Goal: Information Seeking & Learning: Learn about a topic

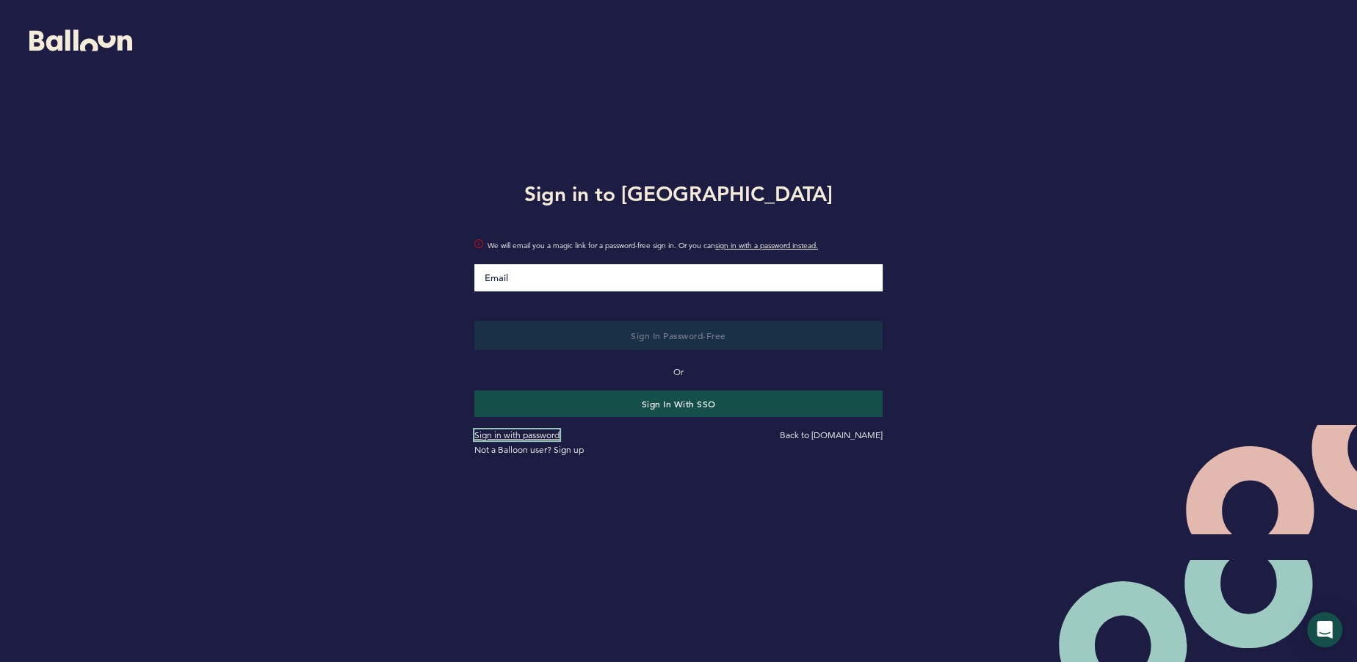
click at [546, 437] on link "Sign in with password" at bounding box center [516, 435] width 85 height 11
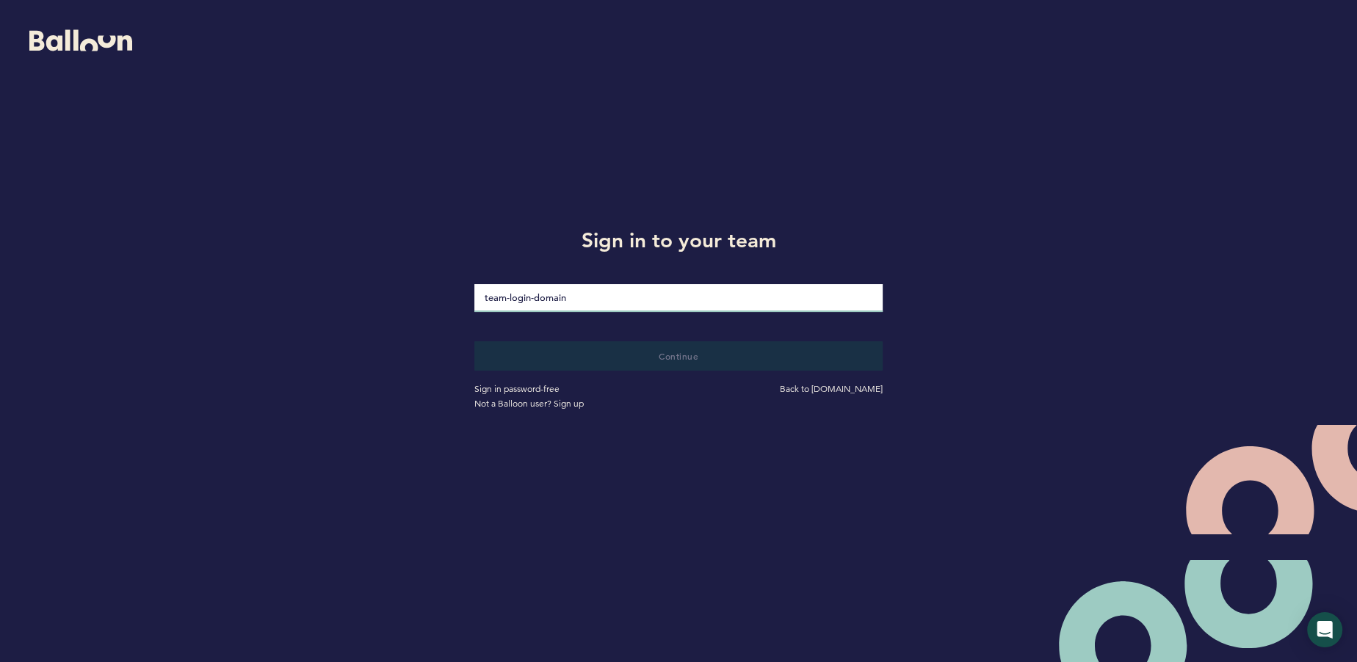
click at [565, 295] on input "loginDomain" at bounding box center [678, 298] width 408 height 28
type input "balloon-success"
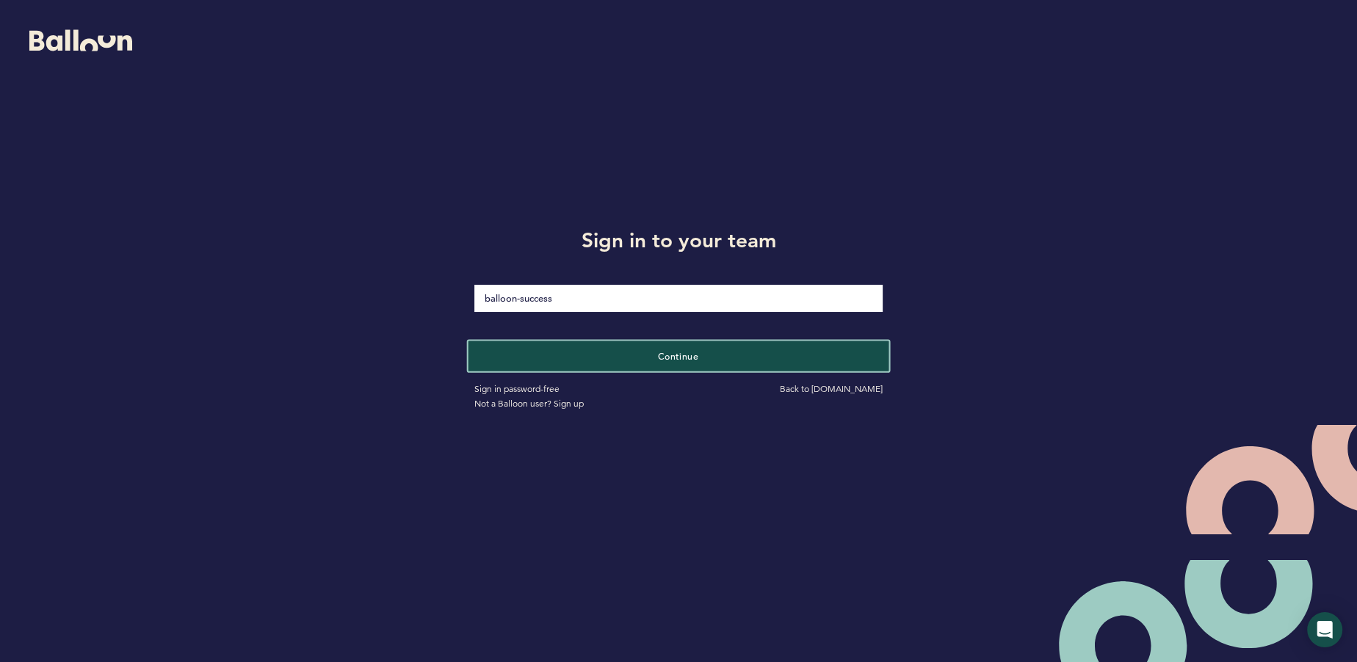
click at [600, 354] on button "Continue" at bounding box center [678, 356] width 421 height 30
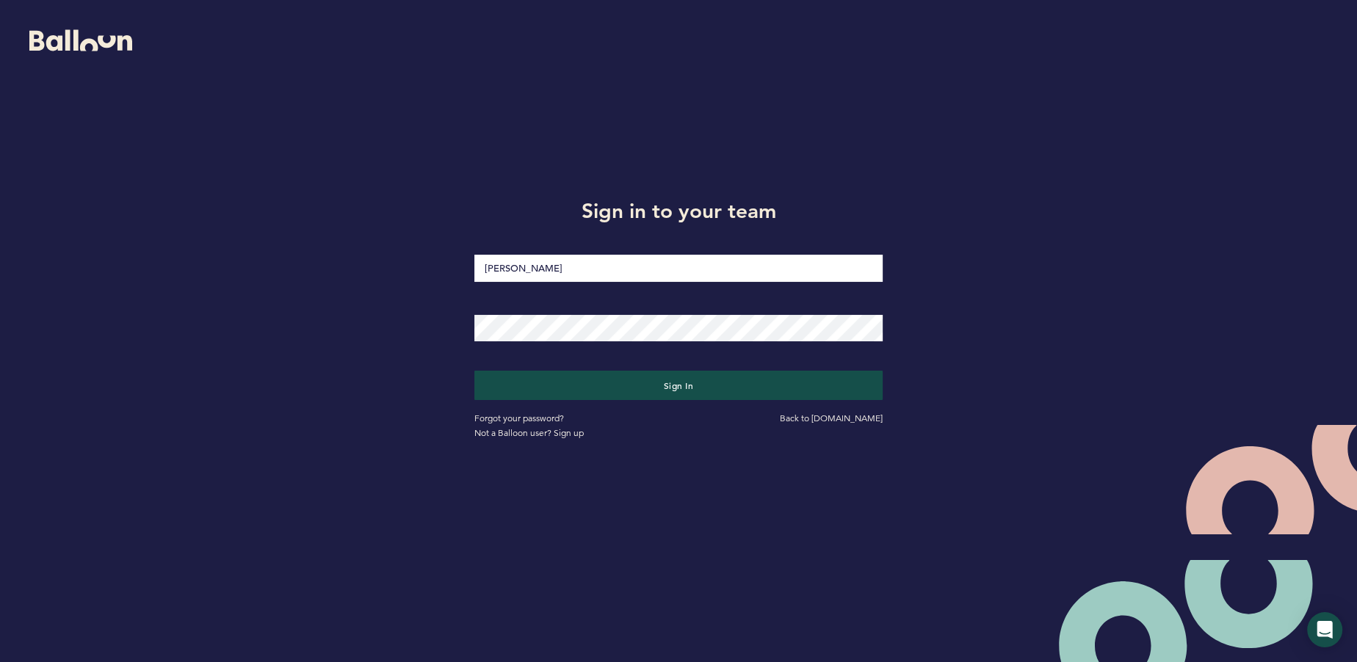
type input "[PERSON_NAME][EMAIL_ADDRESS][DOMAIN_NAME]"
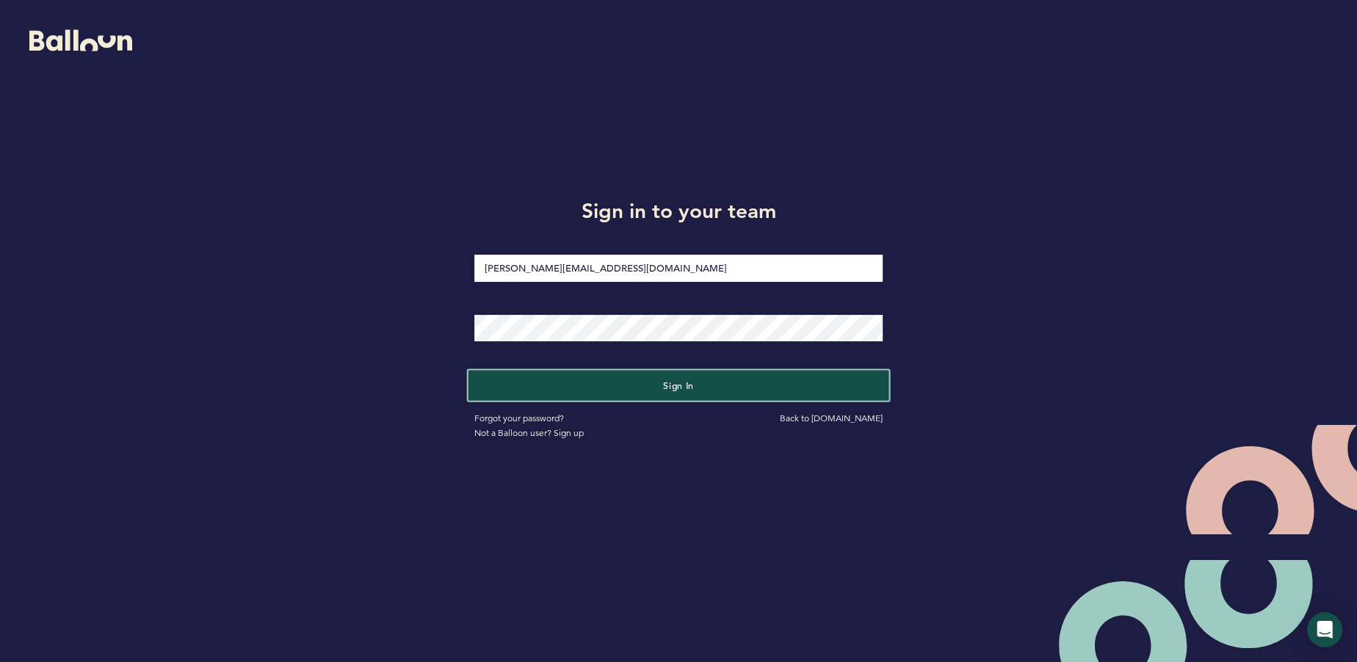
click at [623, 384] on button "Sign in" at bounding box center [678, 385] width 421 height 30
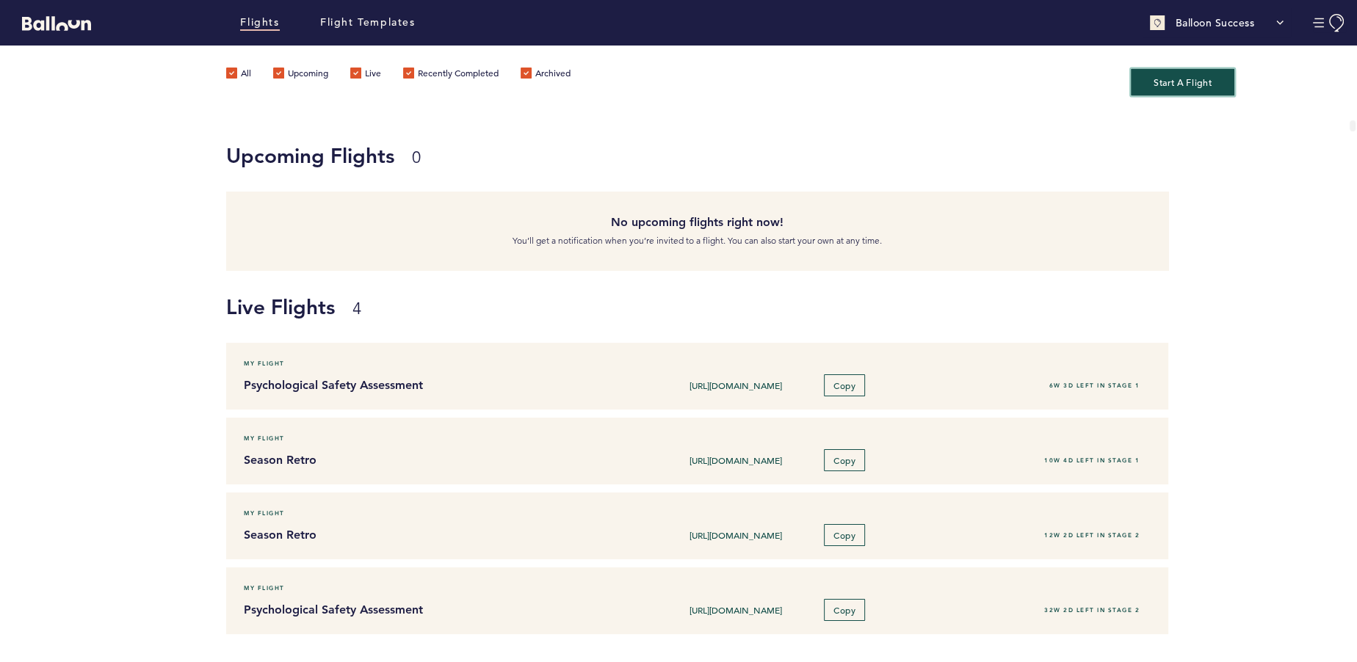
click at [1181, 84] on button "Start A Flight" at bounding box center [1183, 81] width 104 height 27
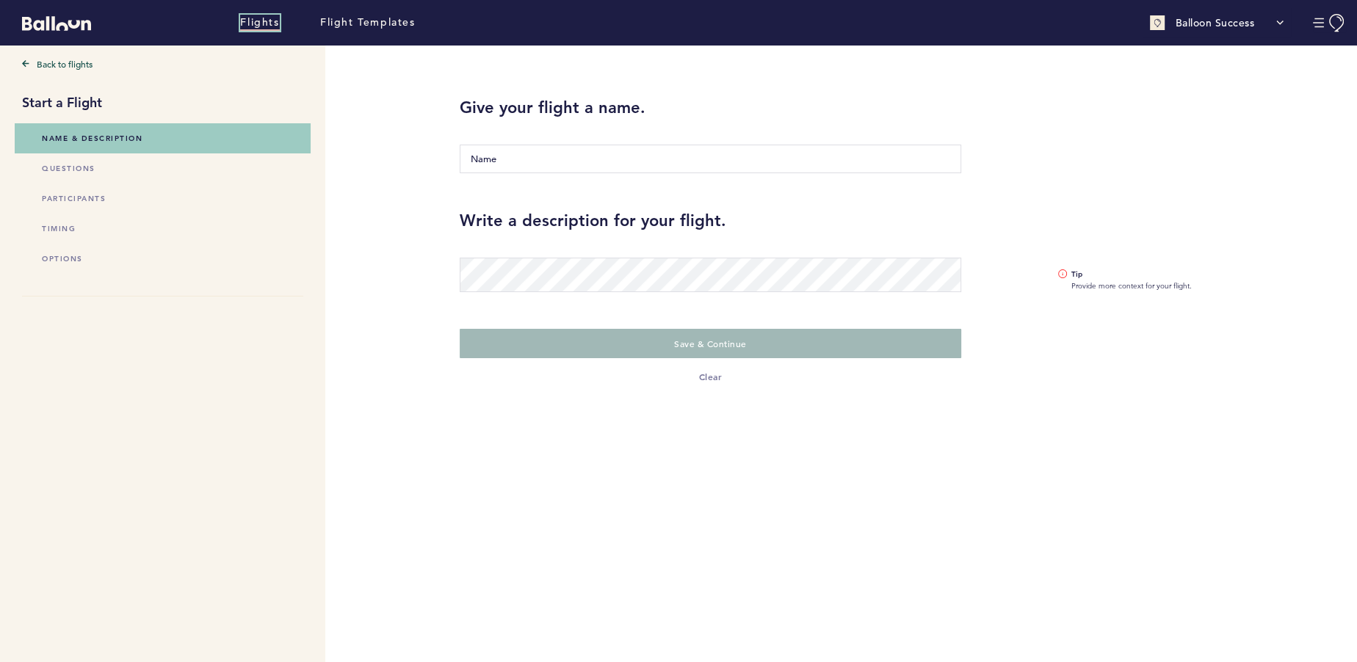
click at [269, 18] on link "Flights" at bounding box center [259, 23] width 39 height 16
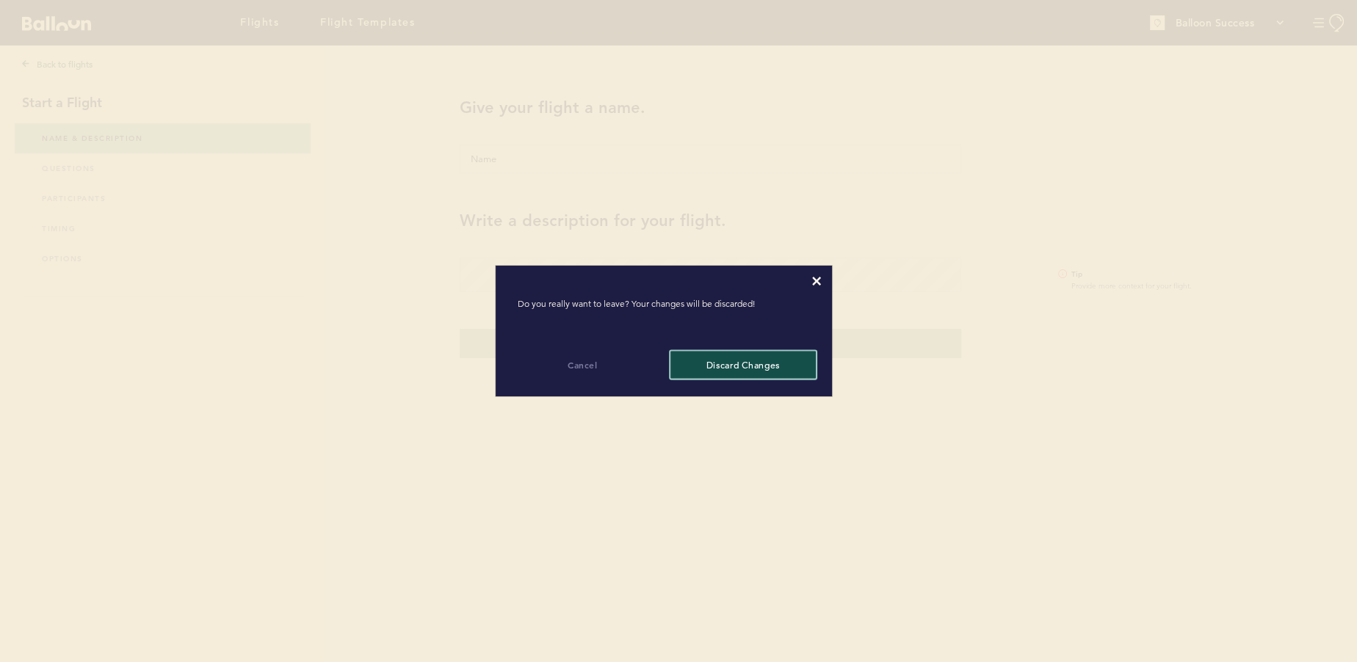
click at [703, 369] on button "Discard changes" at bounding box center [743, 364] width 145 height 27
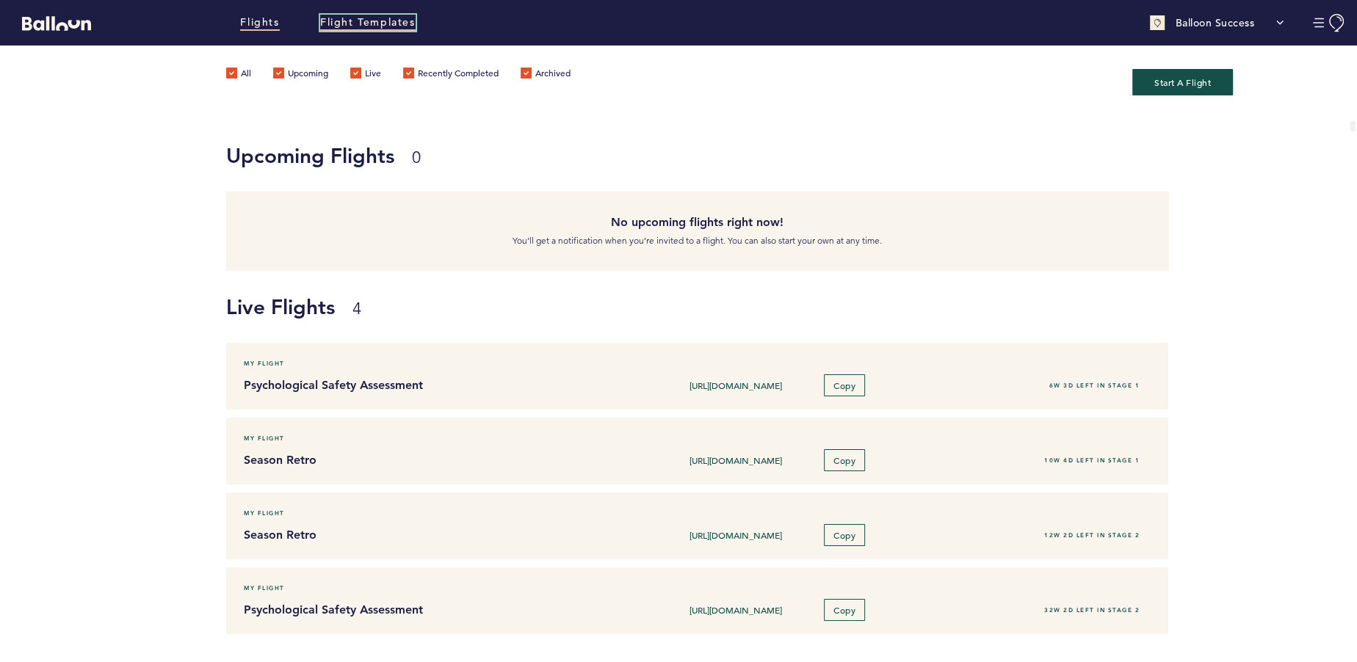
click at [396, 26] on link "Flight Templates" at bounding box center [367, 23] width 95 height 16
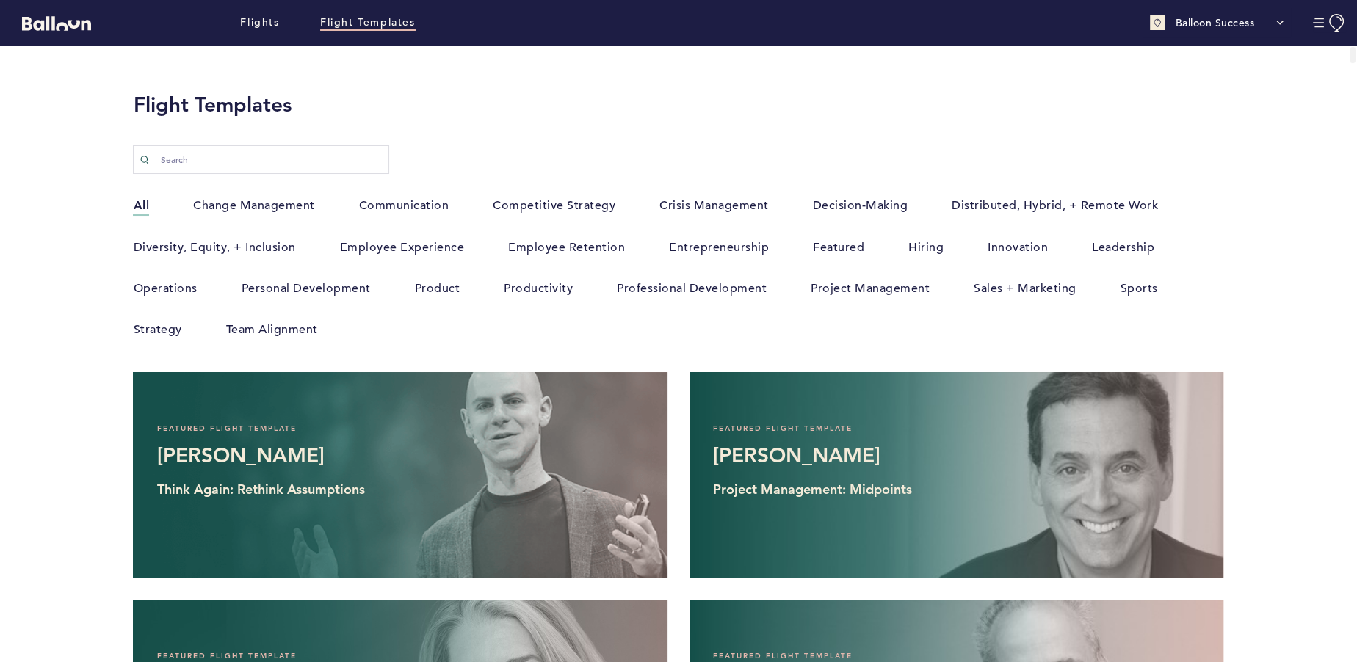
click at [1144, 284] on label "Sports" at bounding box center [1138, 288] width 37 height 19
click at [0, 0] on input "Sports" at bounding box center [0, 0] width 0 height 0
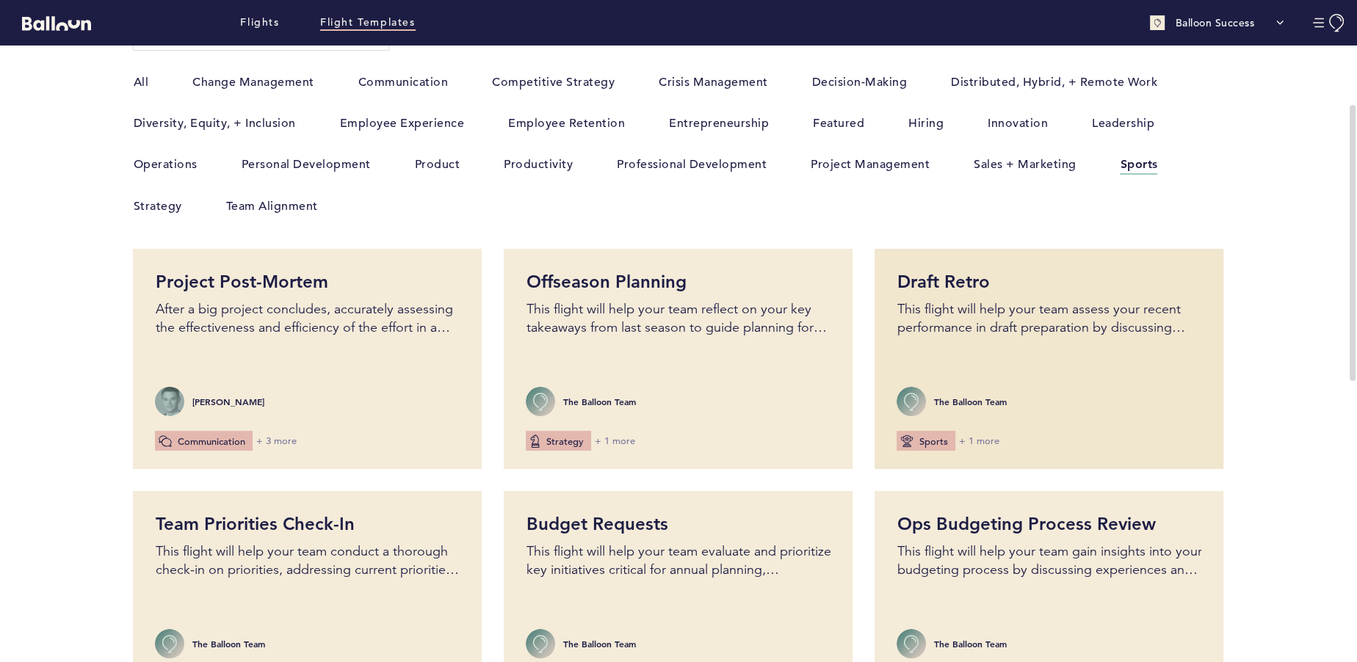
scroll to position [206, 0]
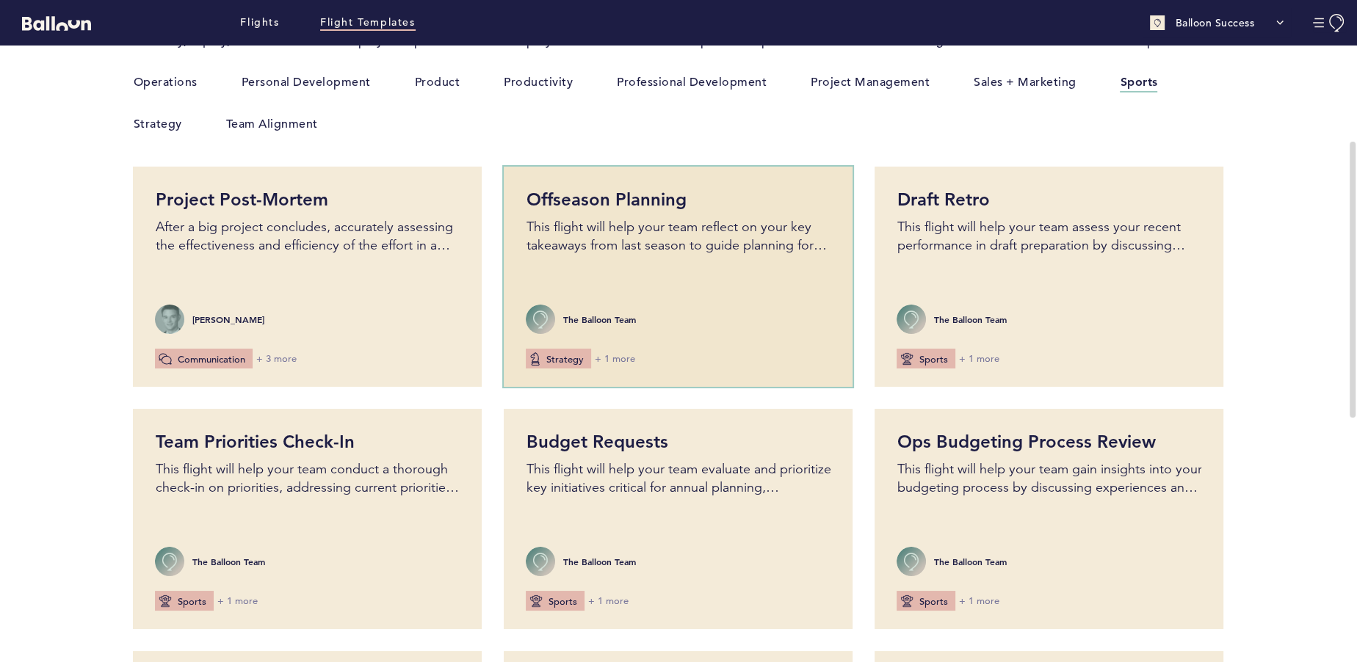
click at [681, 226] on p "This flight will help your team reflect on your key takeaways from last season …" at bounding box center [678, 236] width 305 height 37
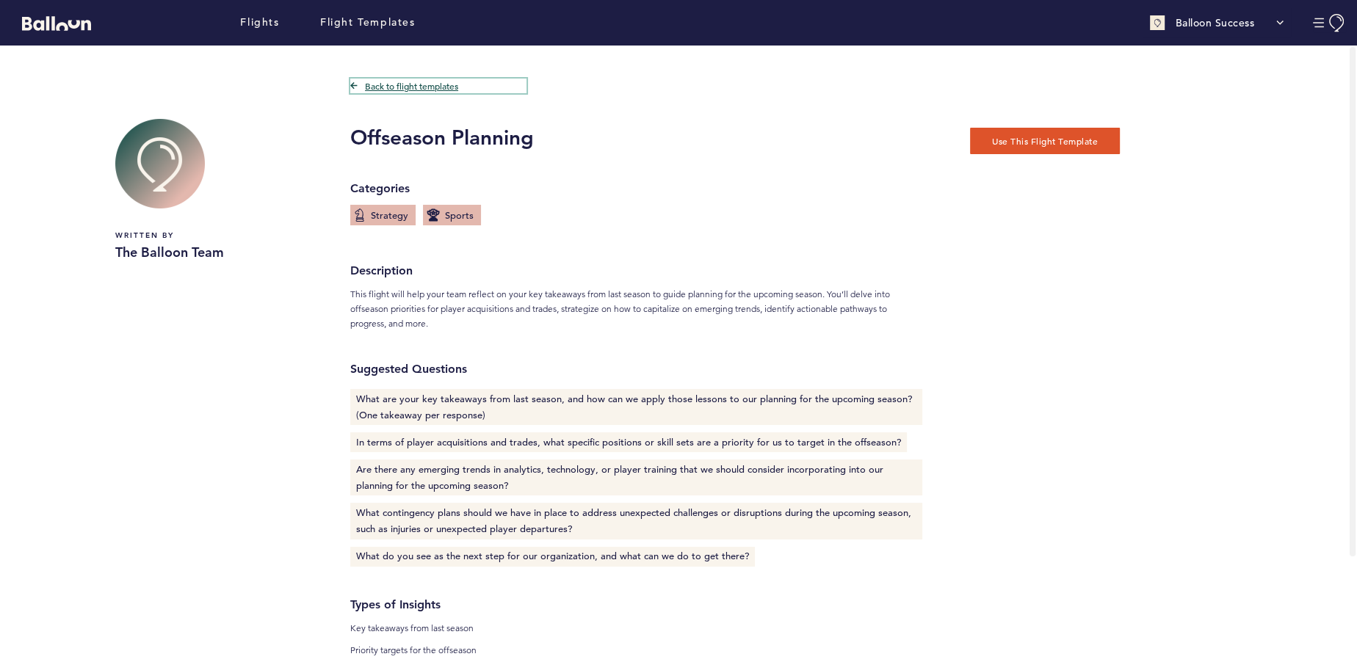
click at [451, 90] on link "Back to flight templates" at bounding box center [438, 86] width 176 height 15
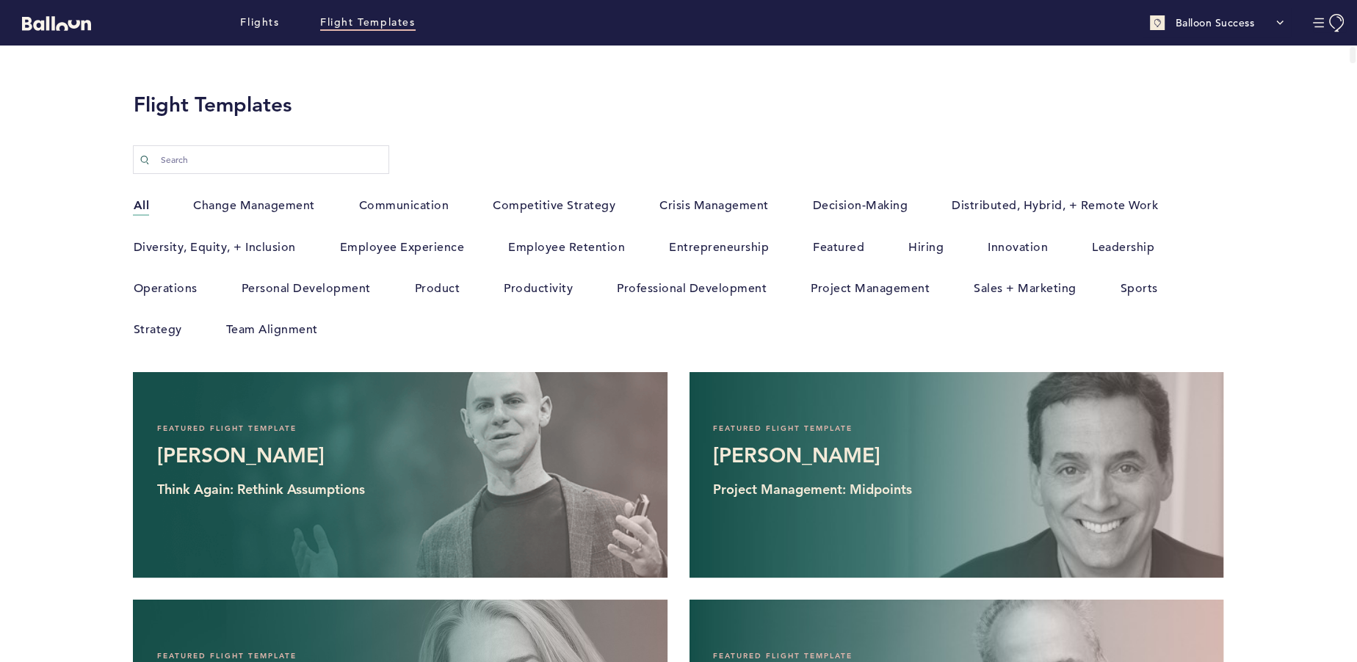
click at [1130, 279] on label "Sports" at bounding box center [1138, 288] width 37 height 19
click at [0, 0] on input "Sports" at bounding box center [0, 0] width 0 height 0
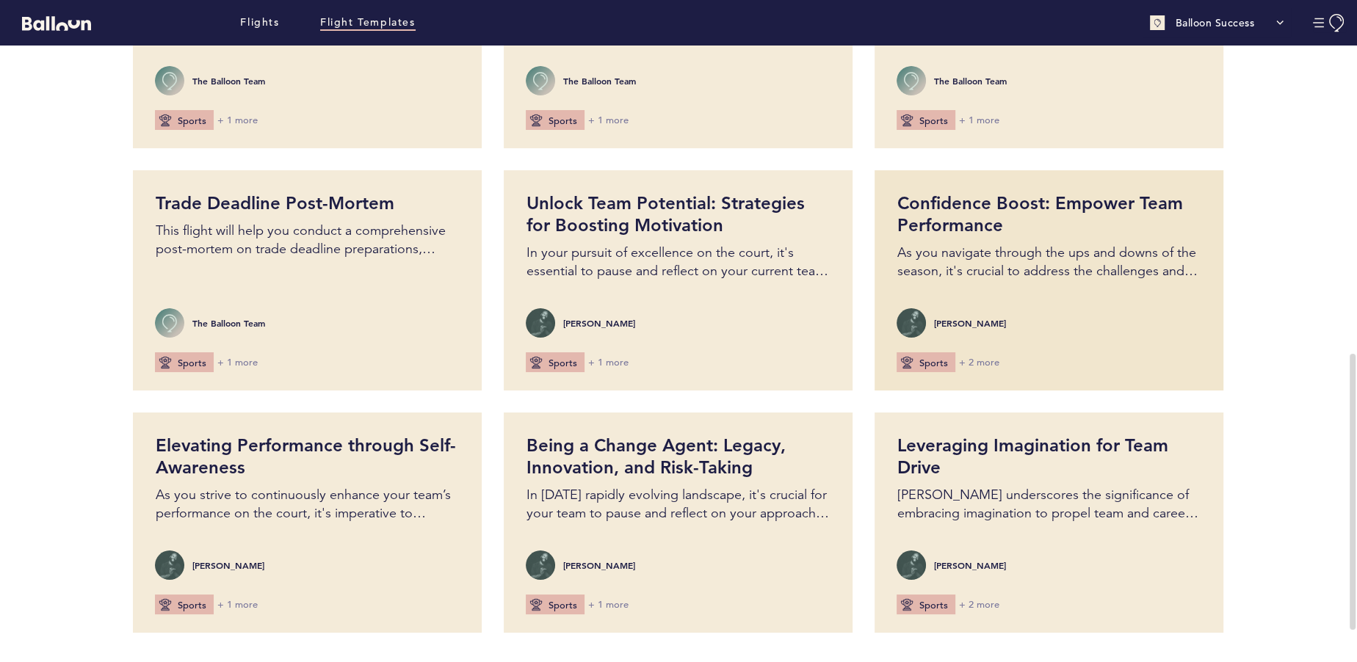
scroll to position [692, 0]
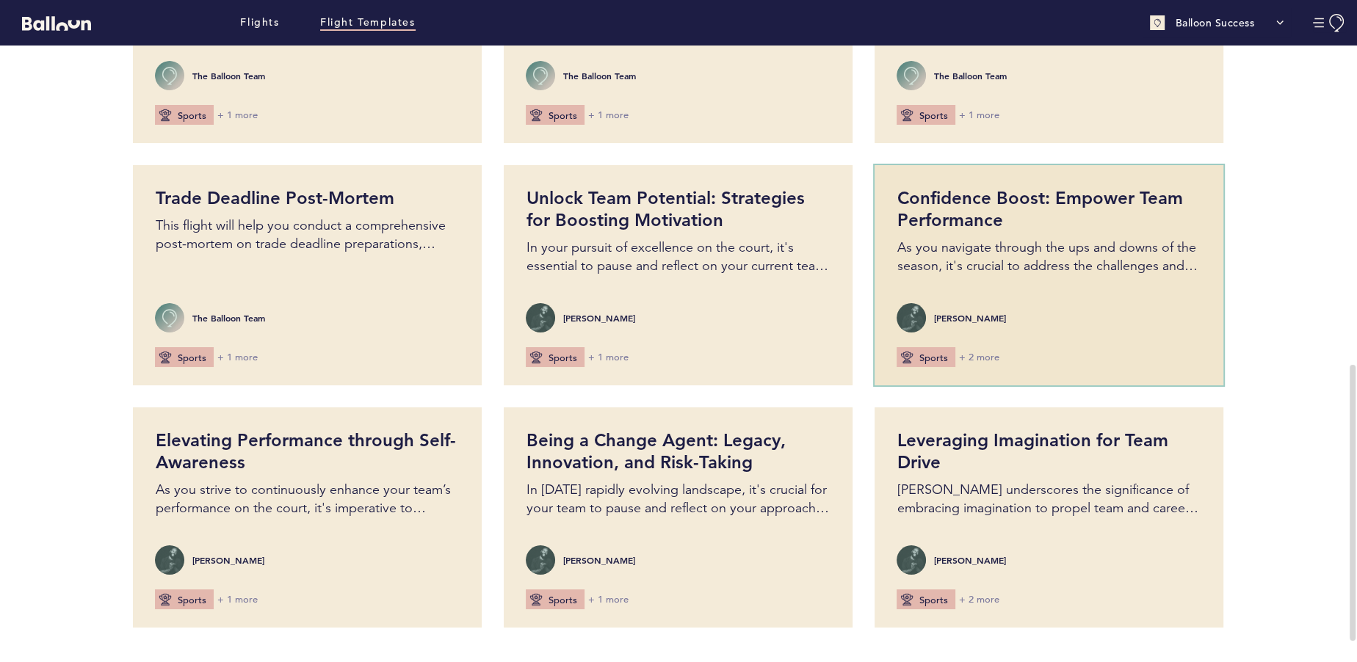
click at [1059, 265] on p "As you navigate through the ups and downs of the season, it's crucial to addres…" at bounding box center [1048, 257] width 305 height 37
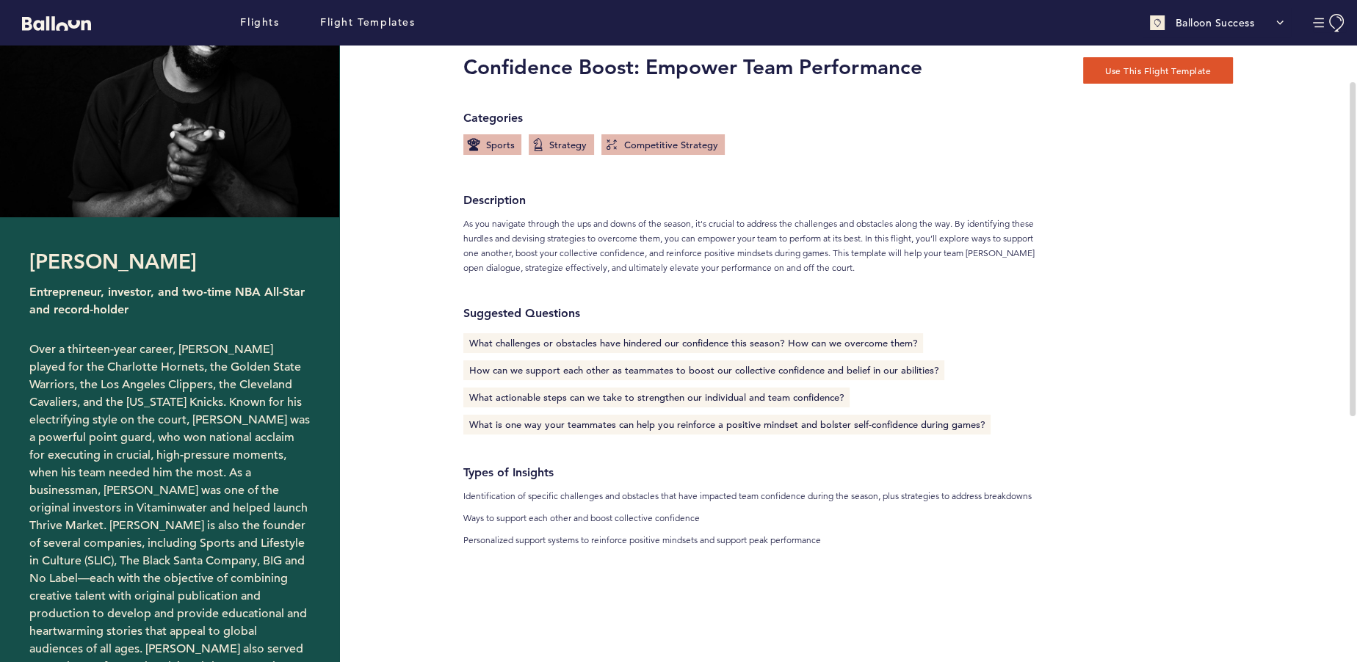
scroll to position [71, 0]
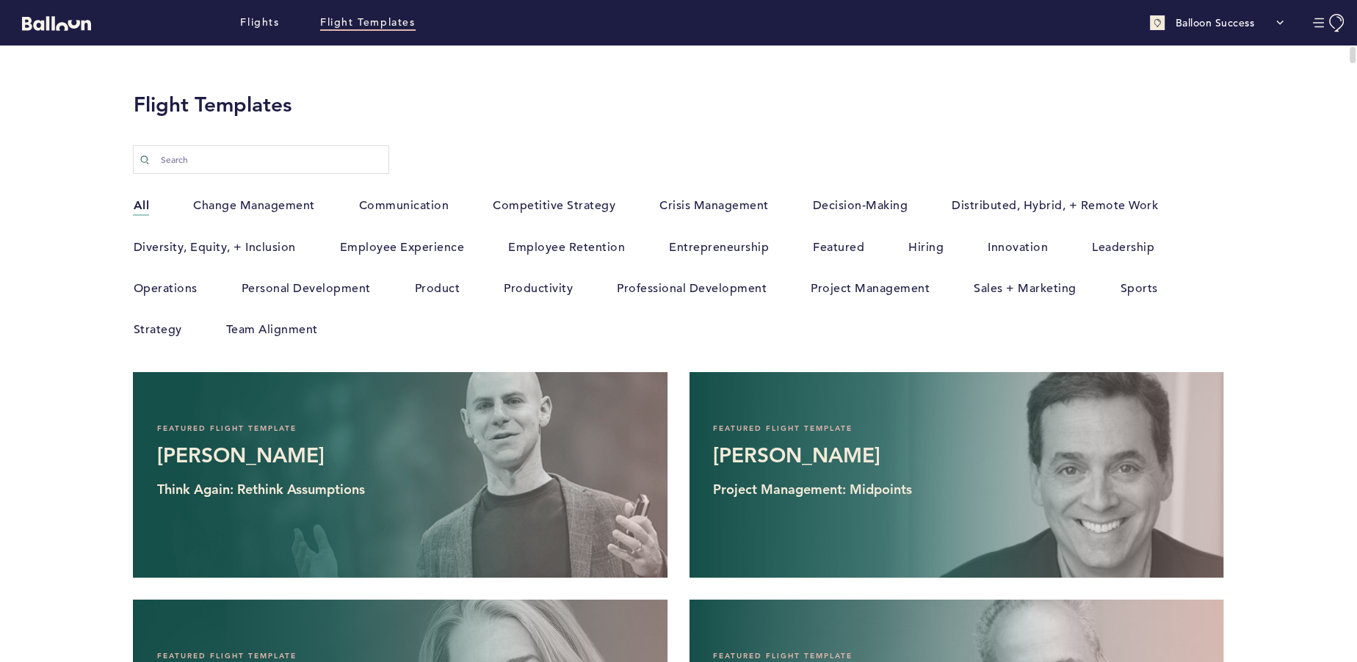
click at [1142, 287] on label "Sports" at bounding box center [1138, 288] width 37 height 19
click at [0, 0] on input "Sports" at bounding box center [0, 0] width 0 height 0
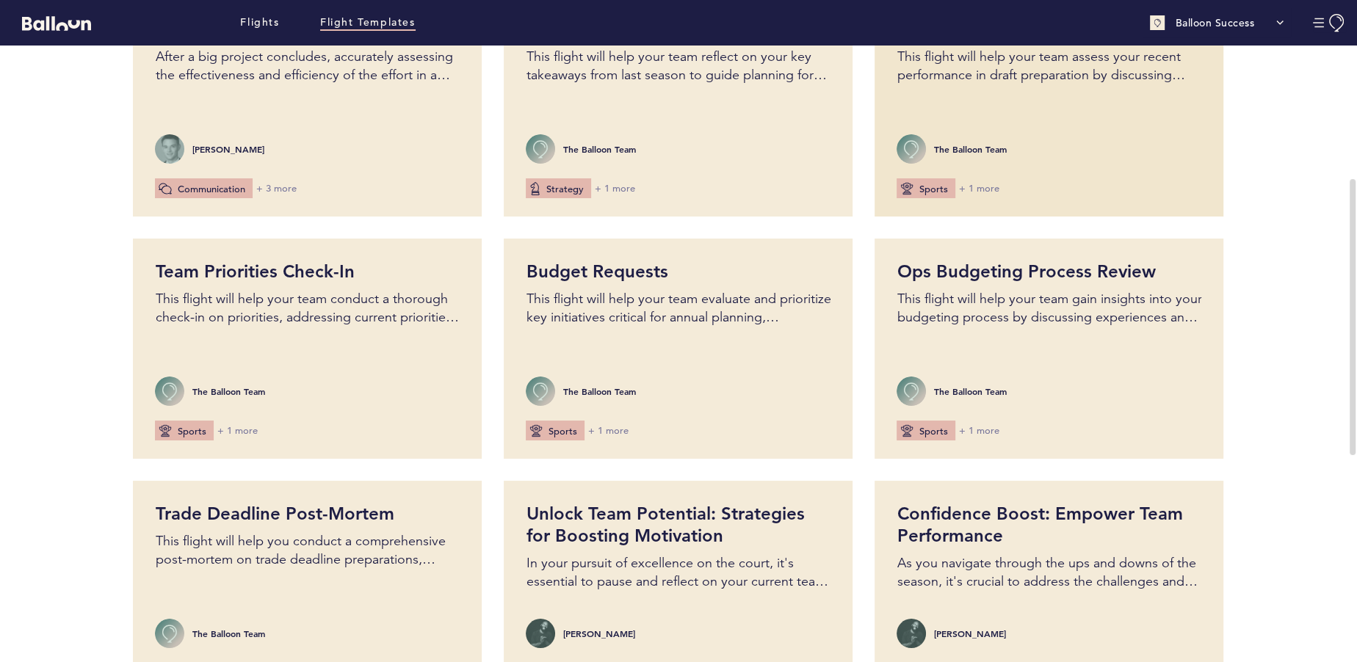
scroll to position [520, 0]
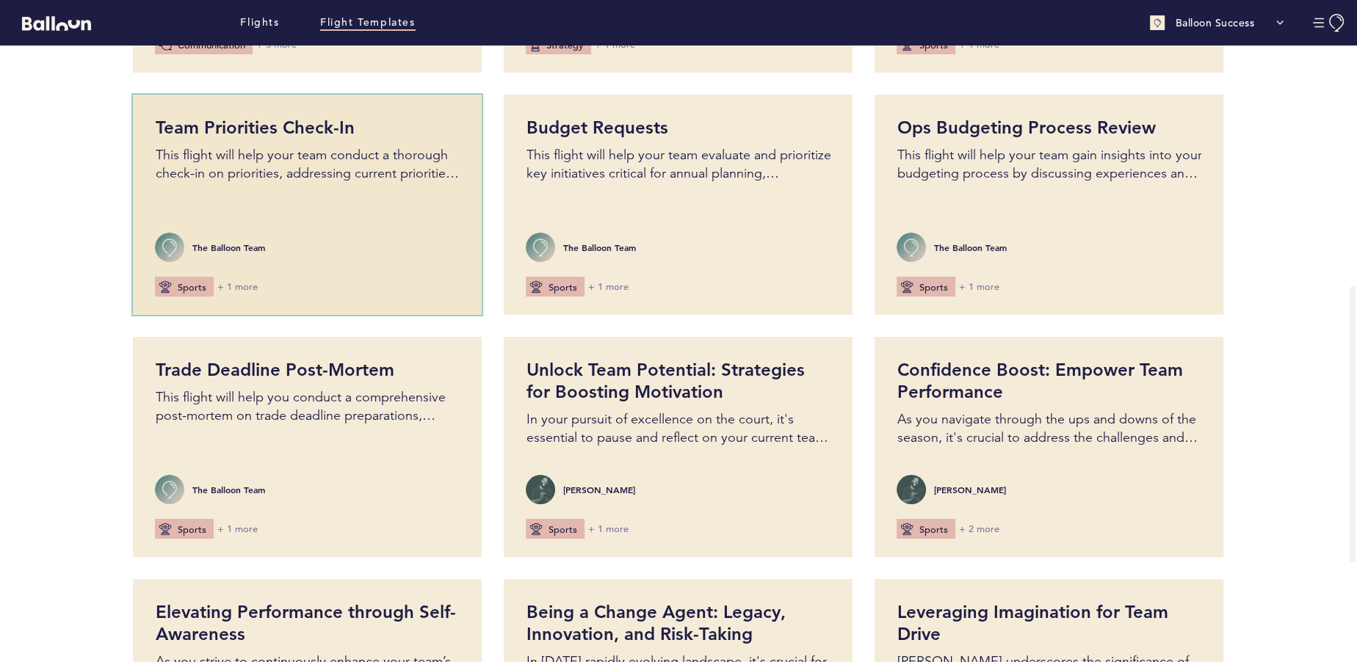
click at [443, 140] on div "Team Priorities Check-In This flight will help your team conduct a thorough che…" at bounding box center [307, 150] width 305 height 66
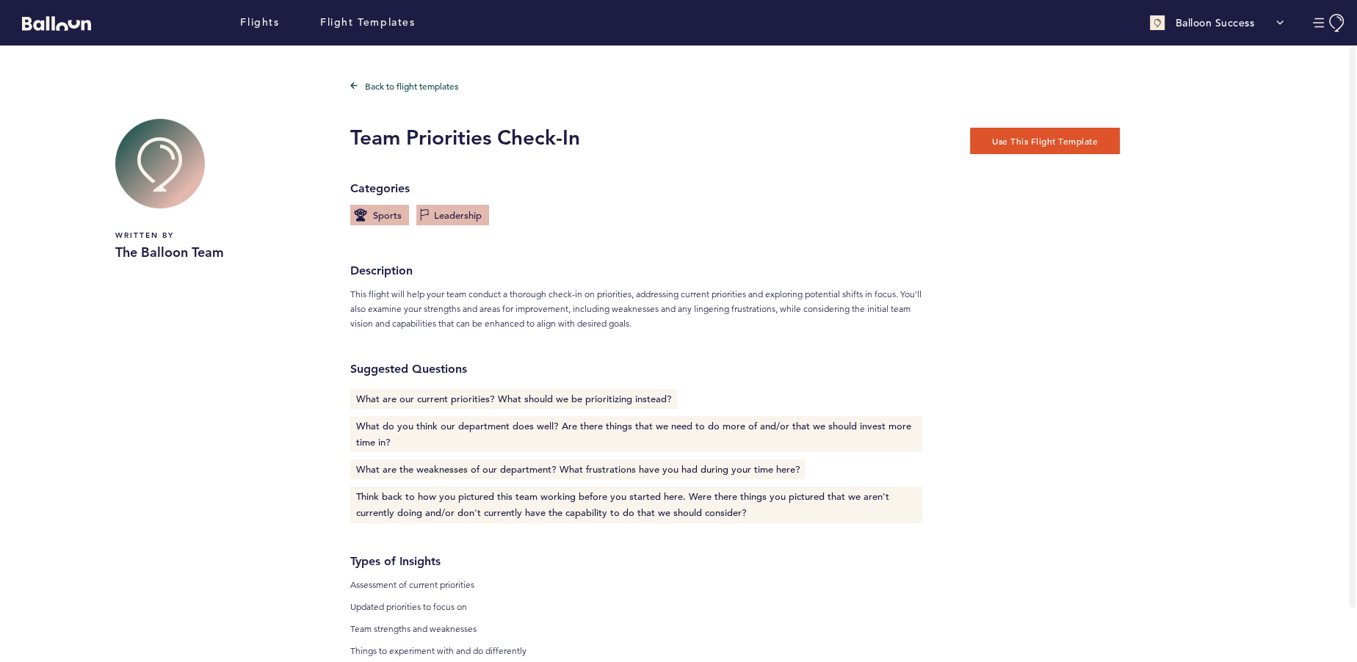
click at [383, 216] on span "Sports" at bounding box center [379, 215] width 46 height 13
click at [399, 84] on link "Back to flight templates" at bounding box center [438, 86] width 176 height 15
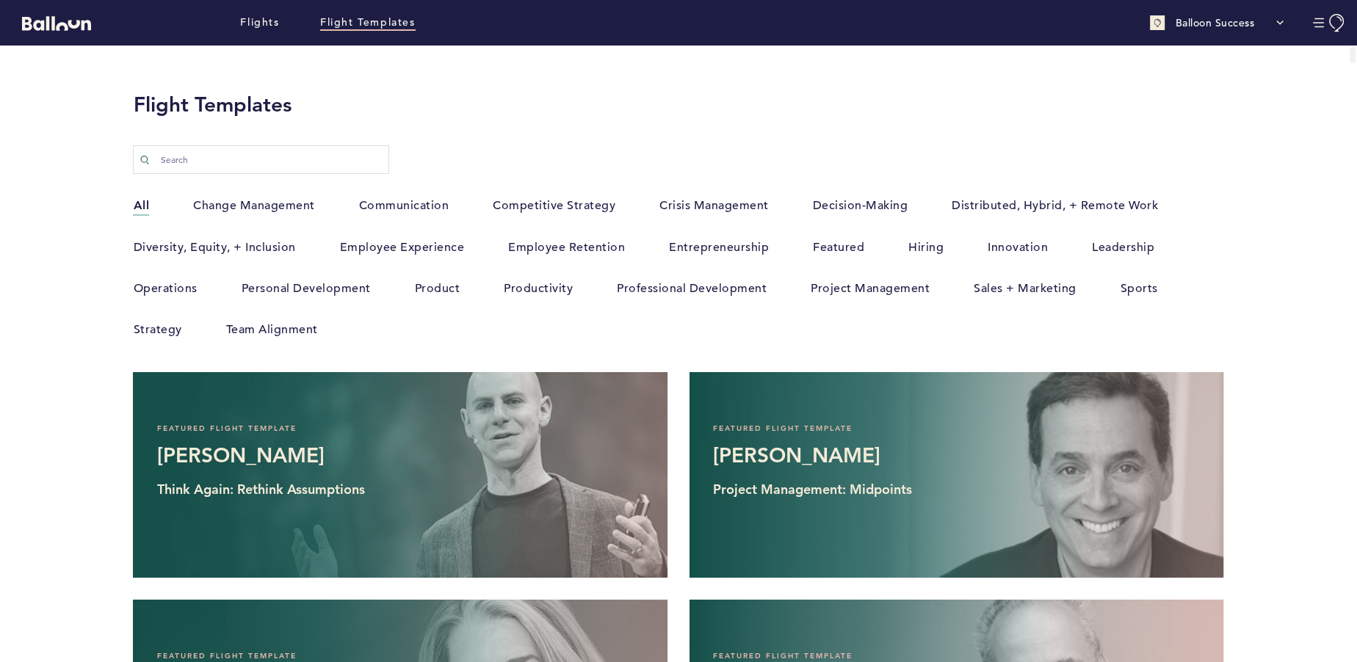
click at [1139, 286] on label "Sports" at bounding box center [1138, 288] width 37 height 19
click at [0, 0] on input "Sports" at bounding box center [0, 0] width 0 height 0
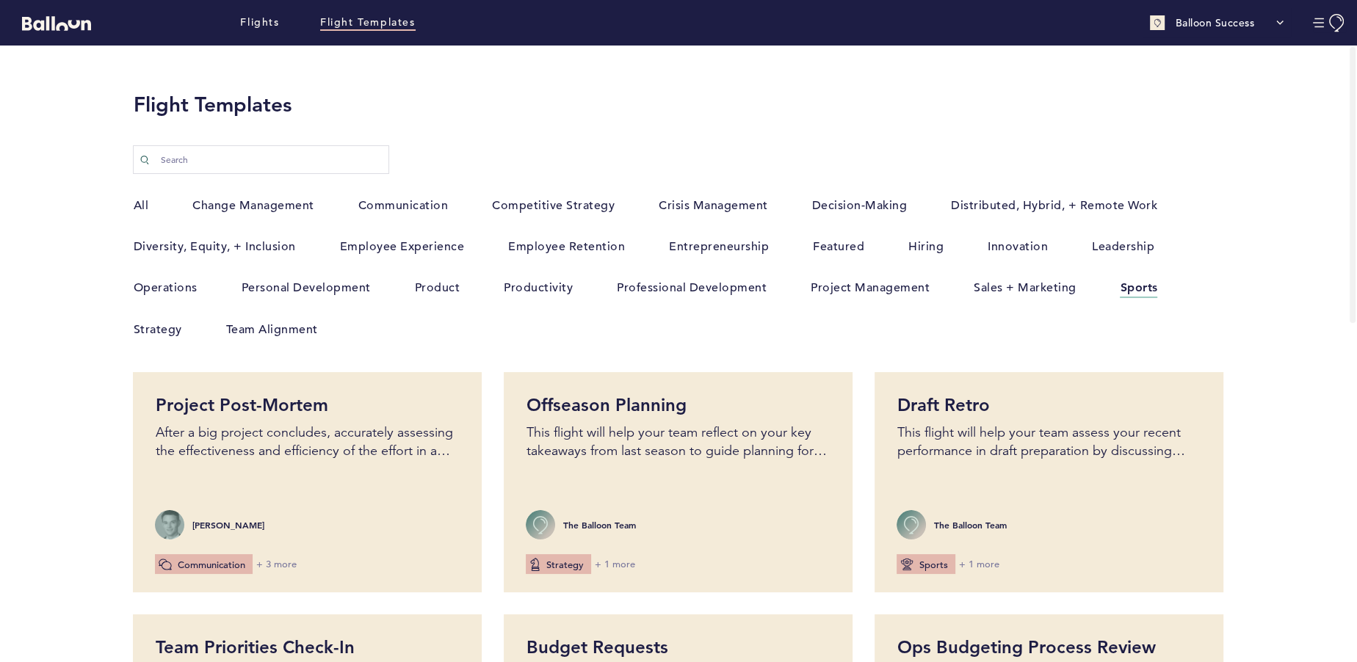
click at [232, 26] on div "Flights Flight Templates" at bounding box center [308, 23] width 216 height 16
click at [252, 26] on link "Flights" at bounding box center [259, 23] width 39 height 16
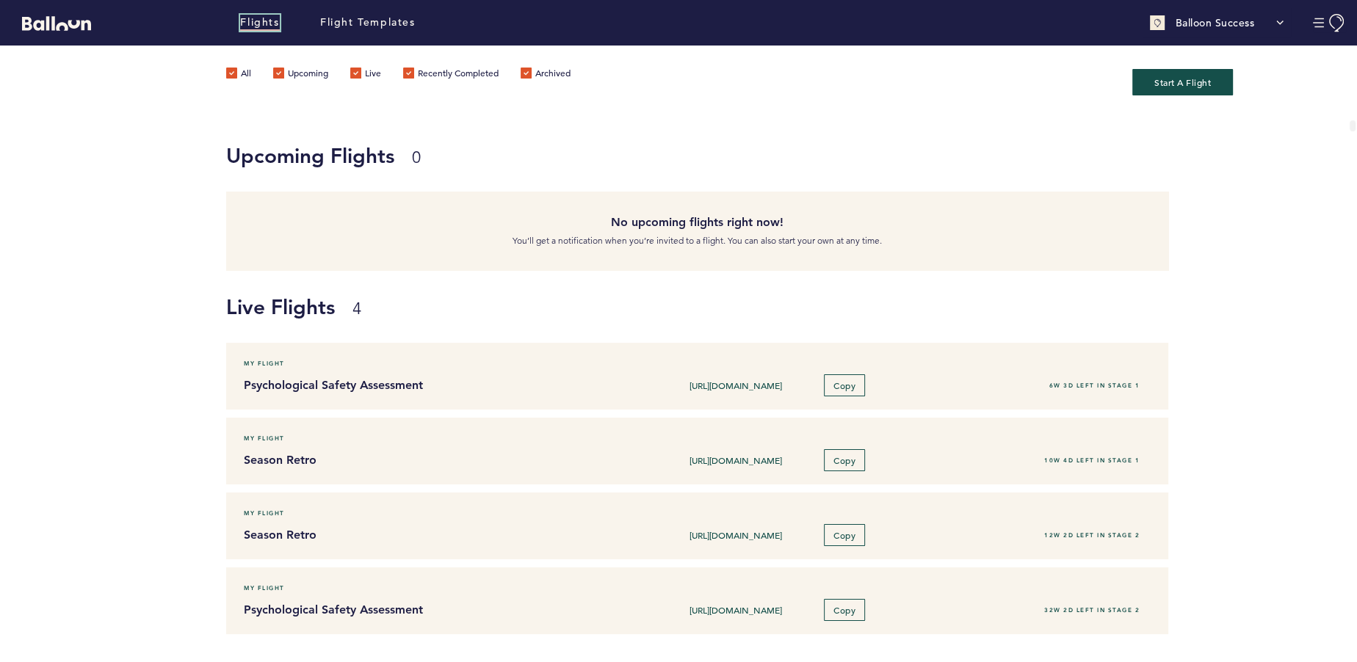
click at [267, 23] on link "Flights" at bounding box center [259, 23] width 39 height 16
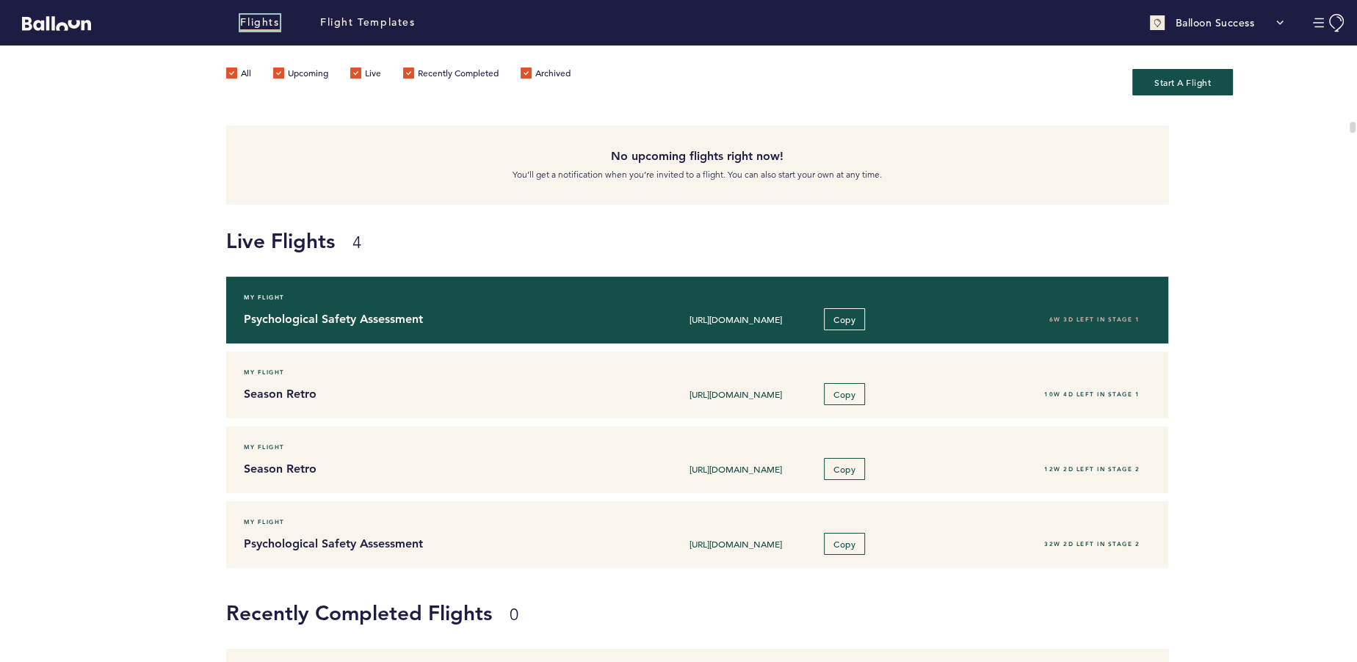
scroll to position [187, 0]
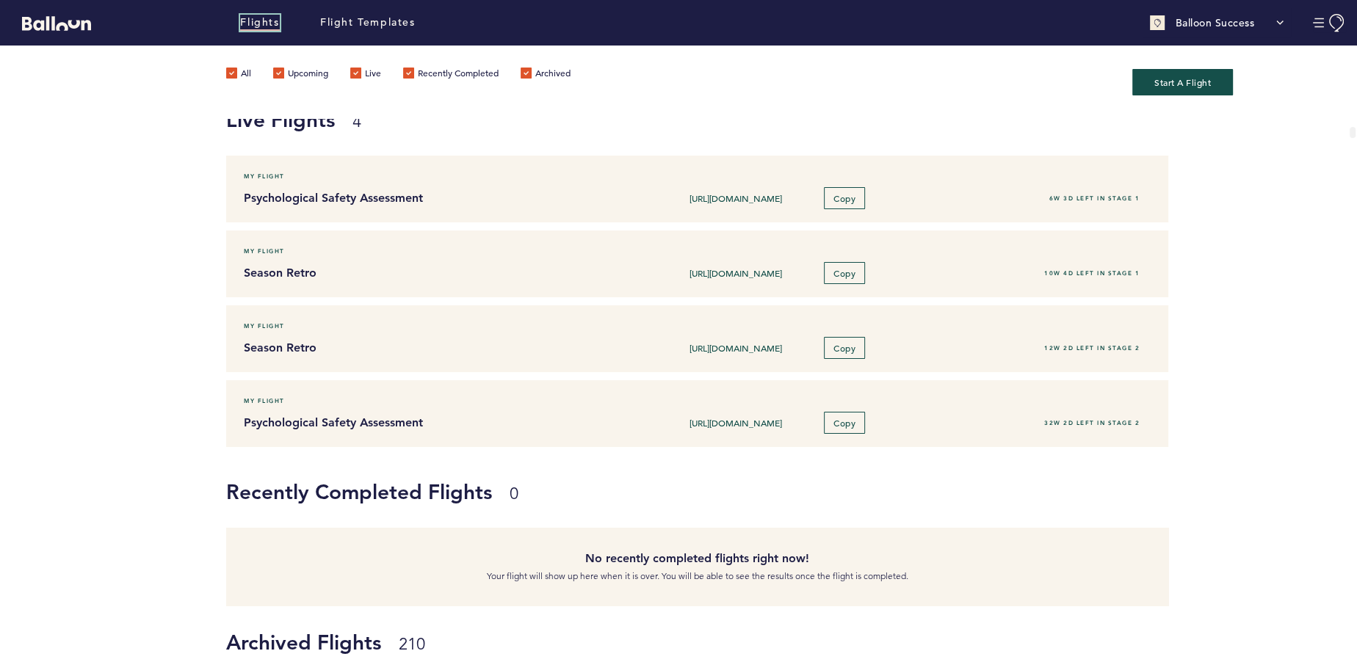
click at [262, 15] on link "Flights" at bounding box center [259, 23] width 39 height 16
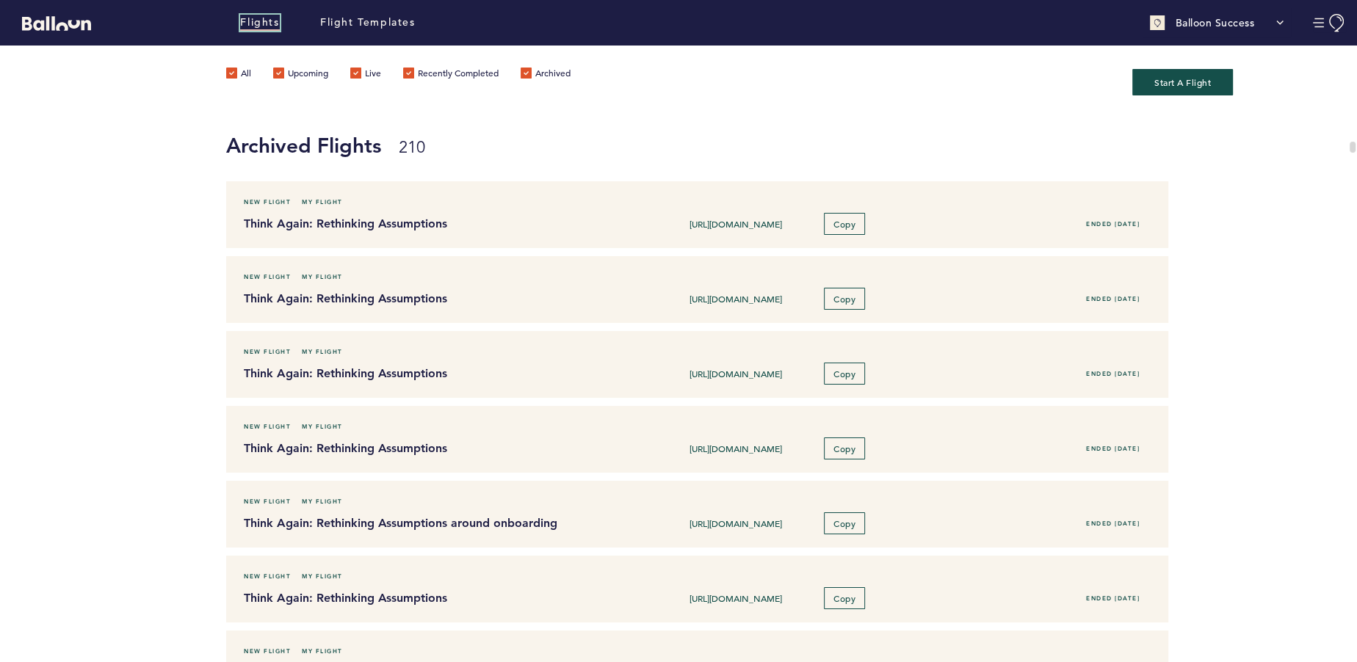
scroll to position [695, 0]
